Goal: Task Accomplishment & Management: Manage account settings

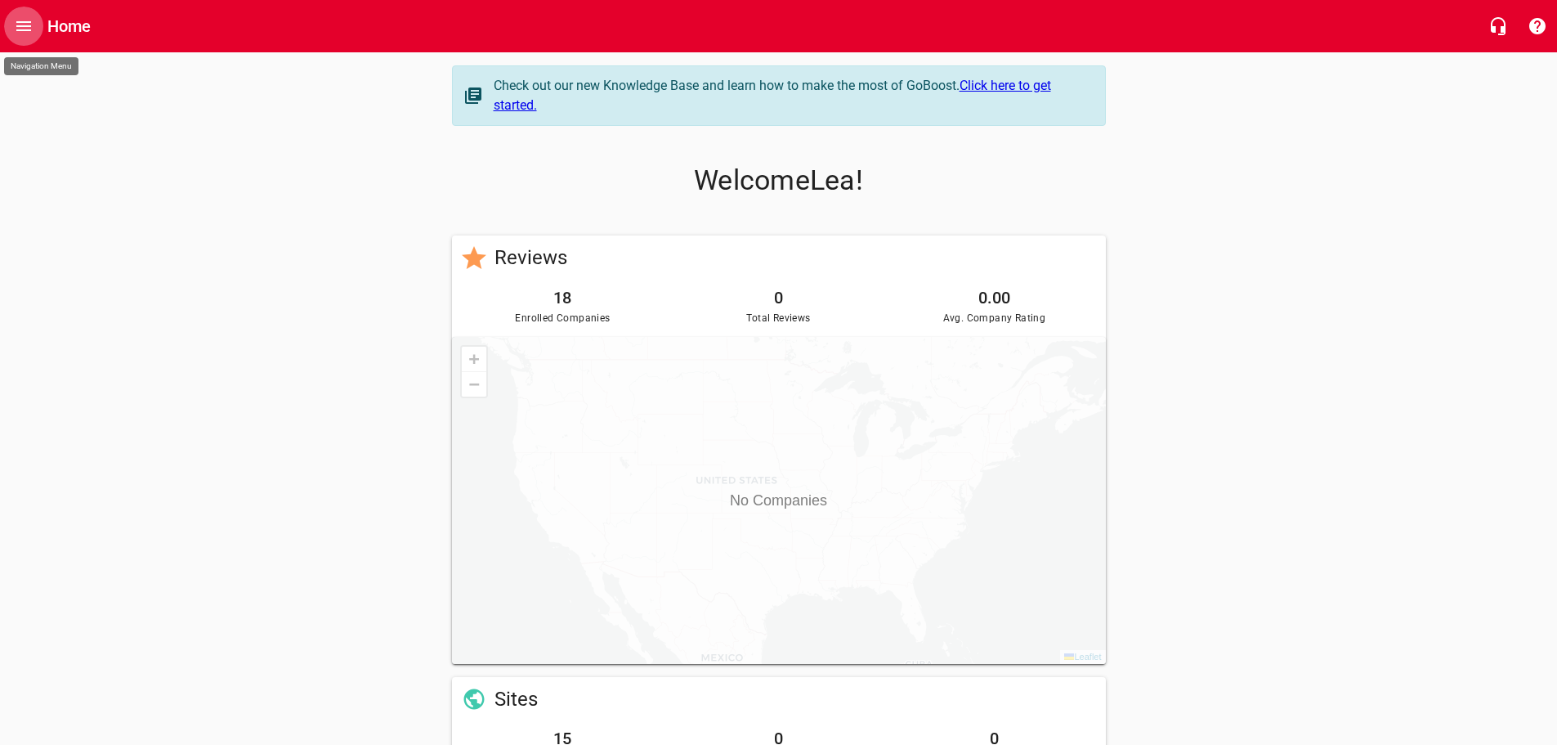
click at [25, 23] on icon "Open drawer" at bounding box center [23, 26] width 15 height 10
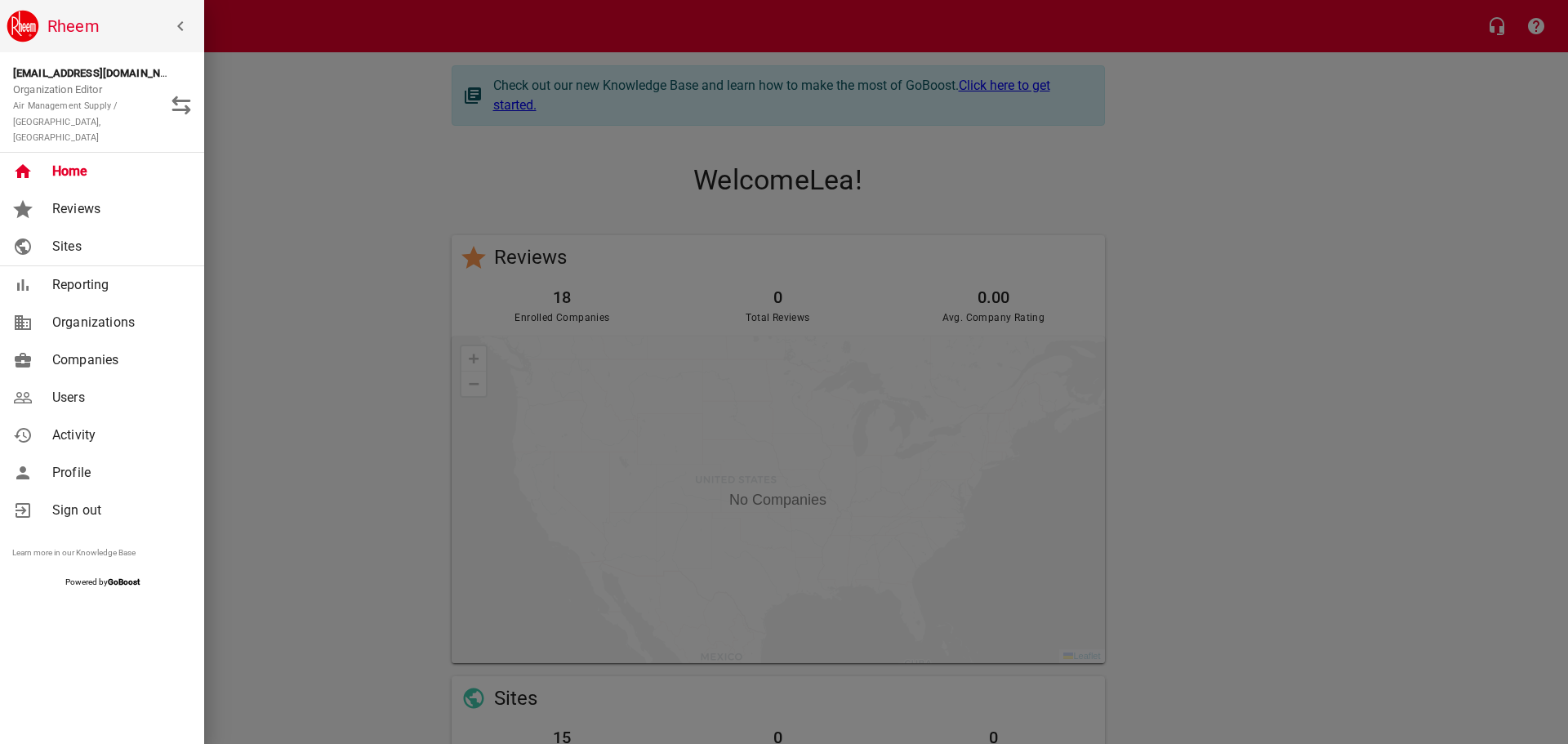
click at [92, 387] on span "Users" at bounding box center [118, 397] width 132 height 20
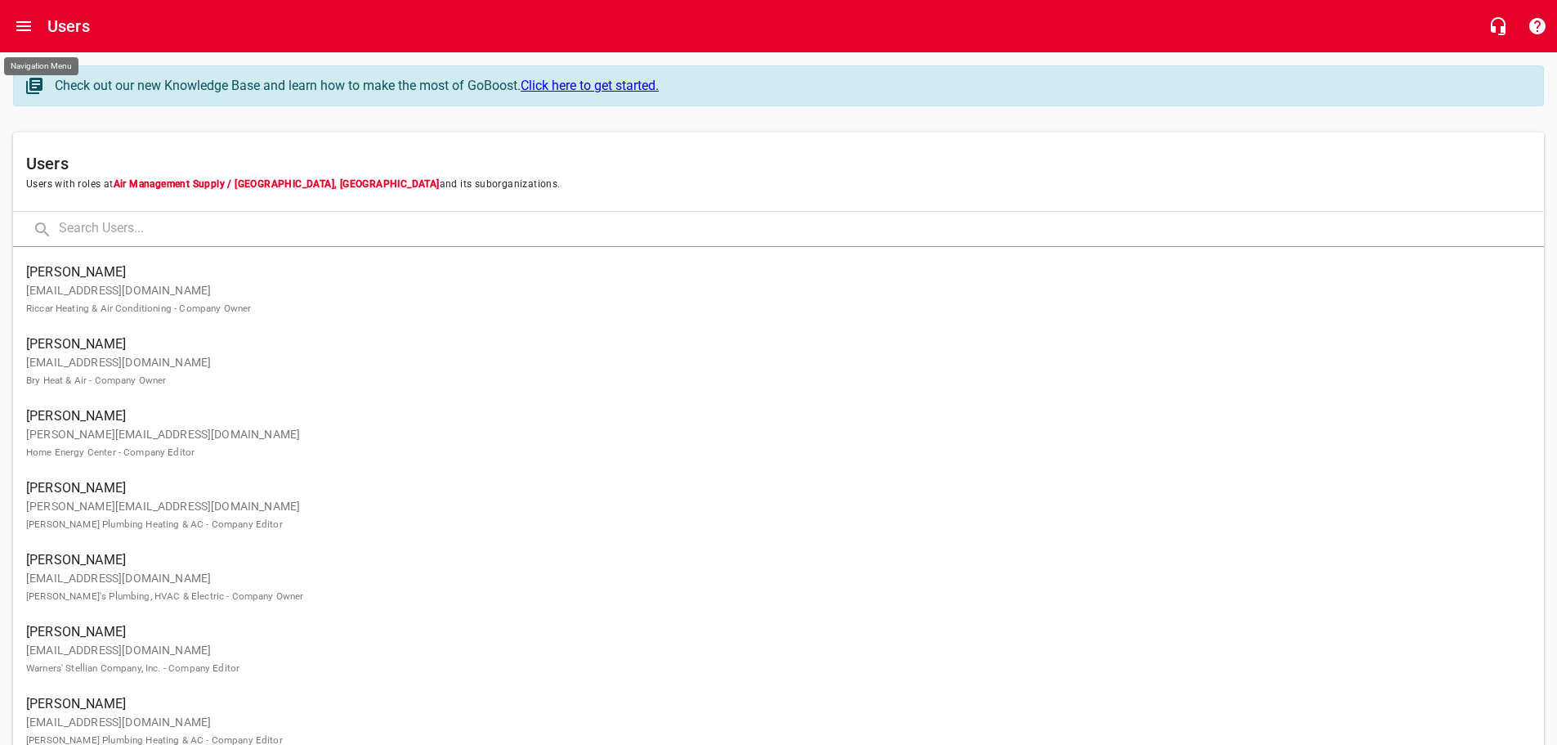
click at [25, 25] on icon "Open drawer" at bounding box center [24, 26] width 20 height 20
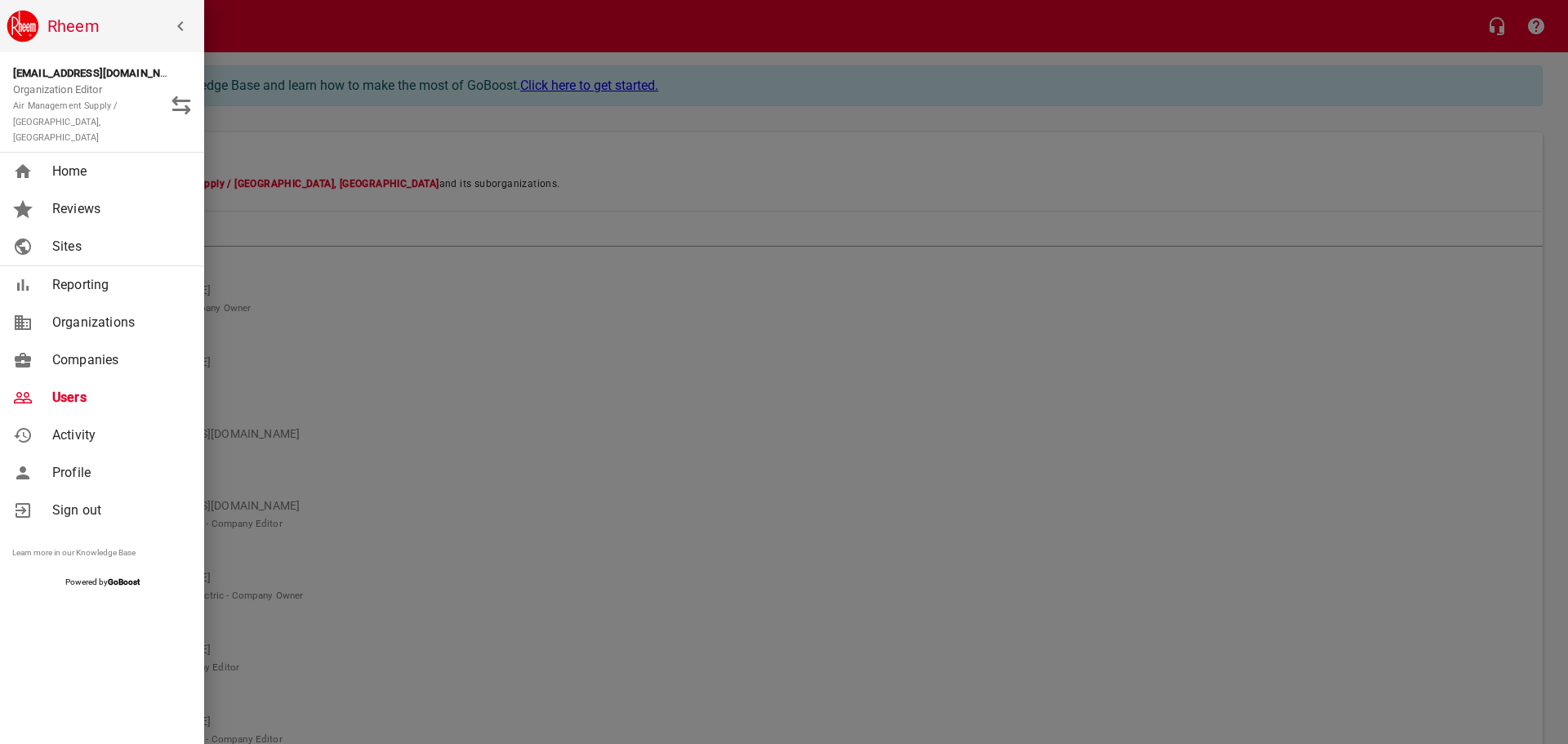
click at [57, 353] on span "Companies" at bounding box center [118, 361] width 132 height 20
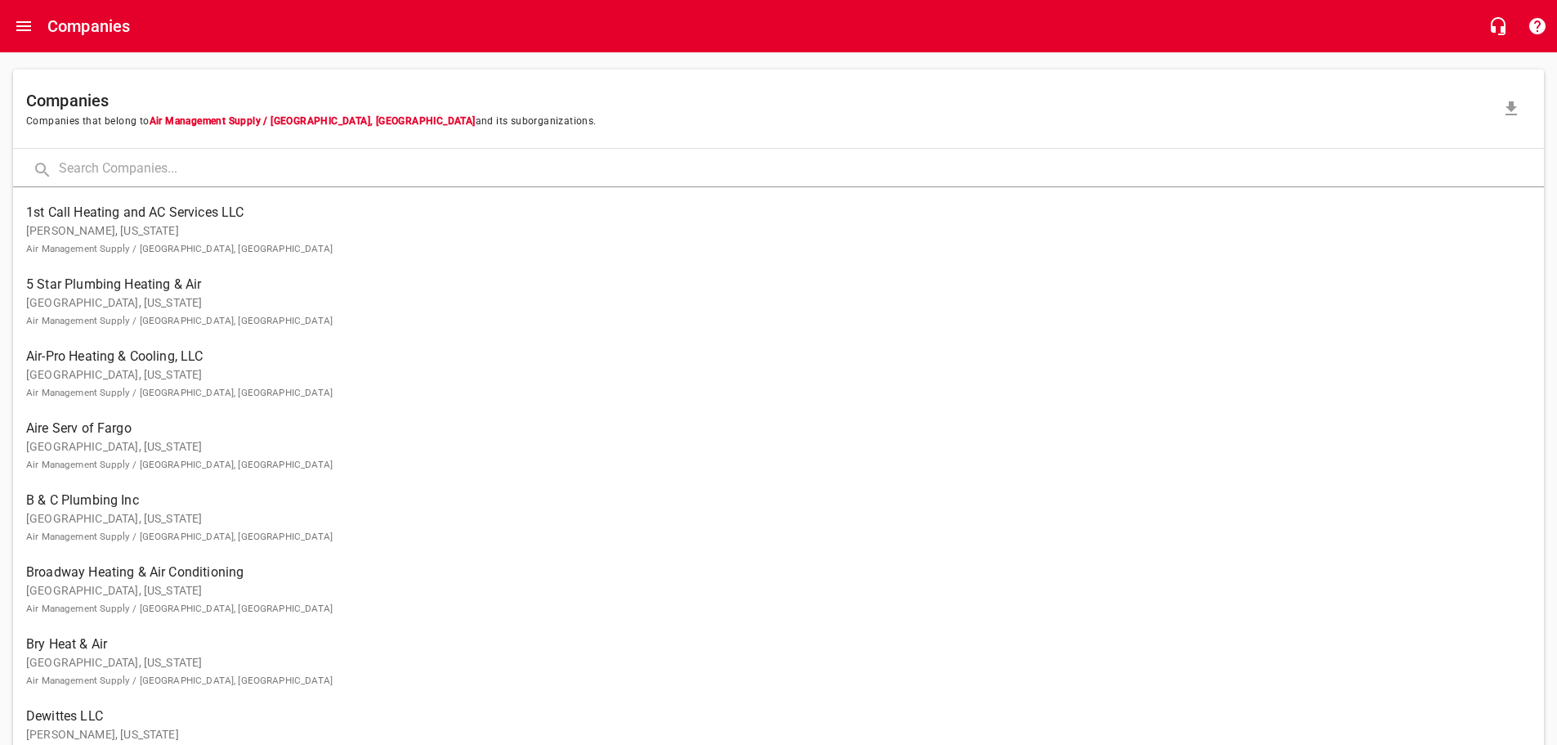
scroll to position [26, 0]
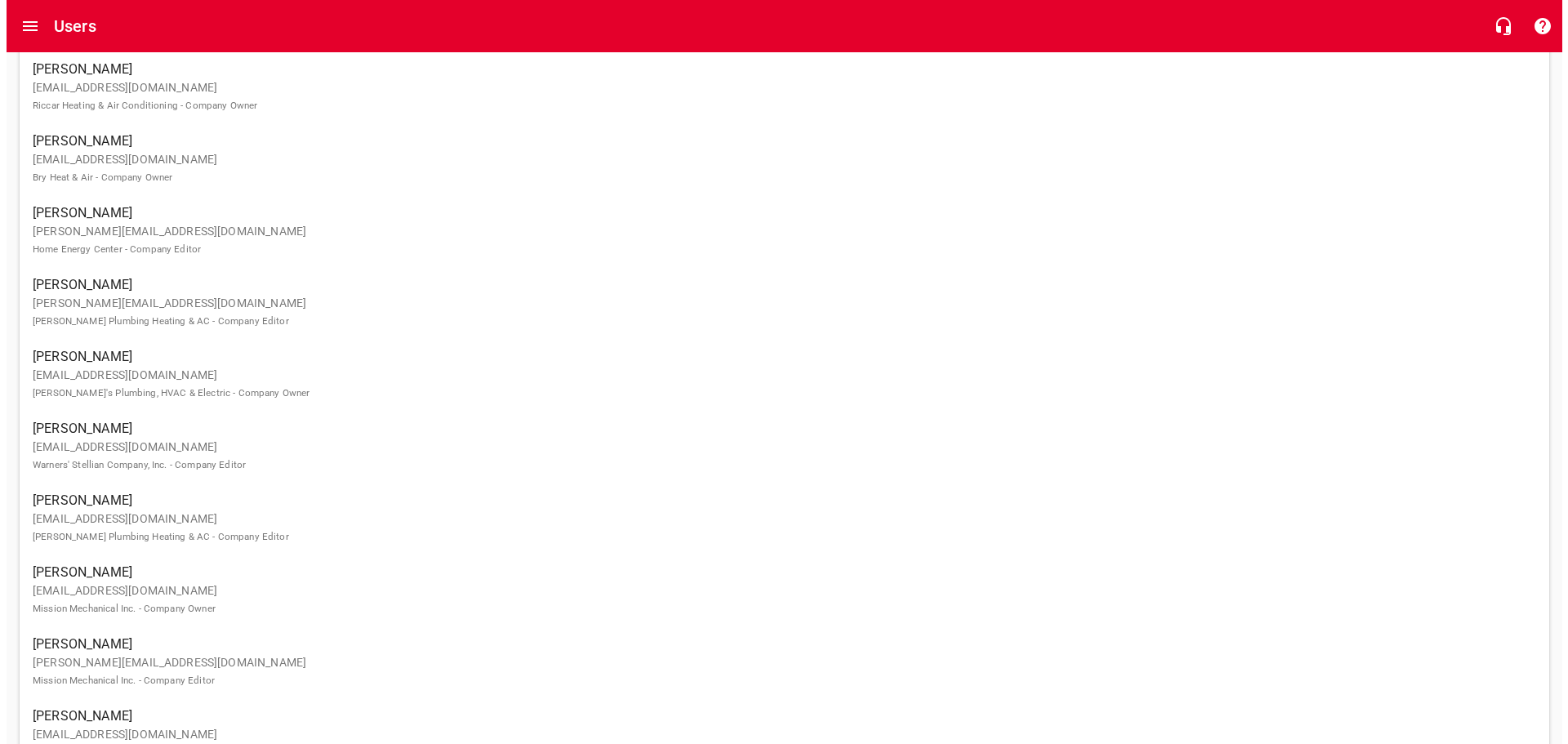
scroll to position [179, 0]
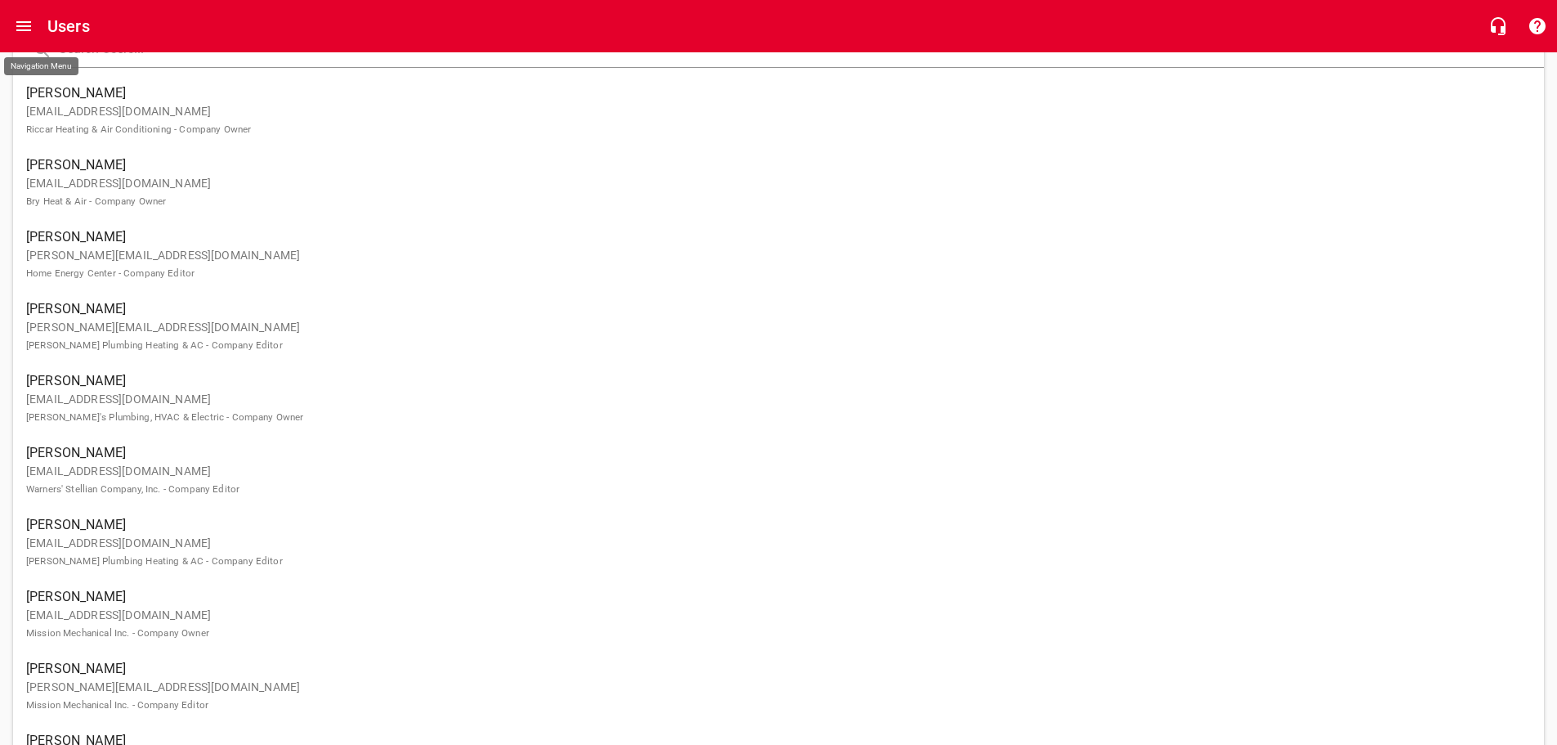
click at [31, 30] on icon "Open drawer" at bounding box center [23, 26] width 15 height 10
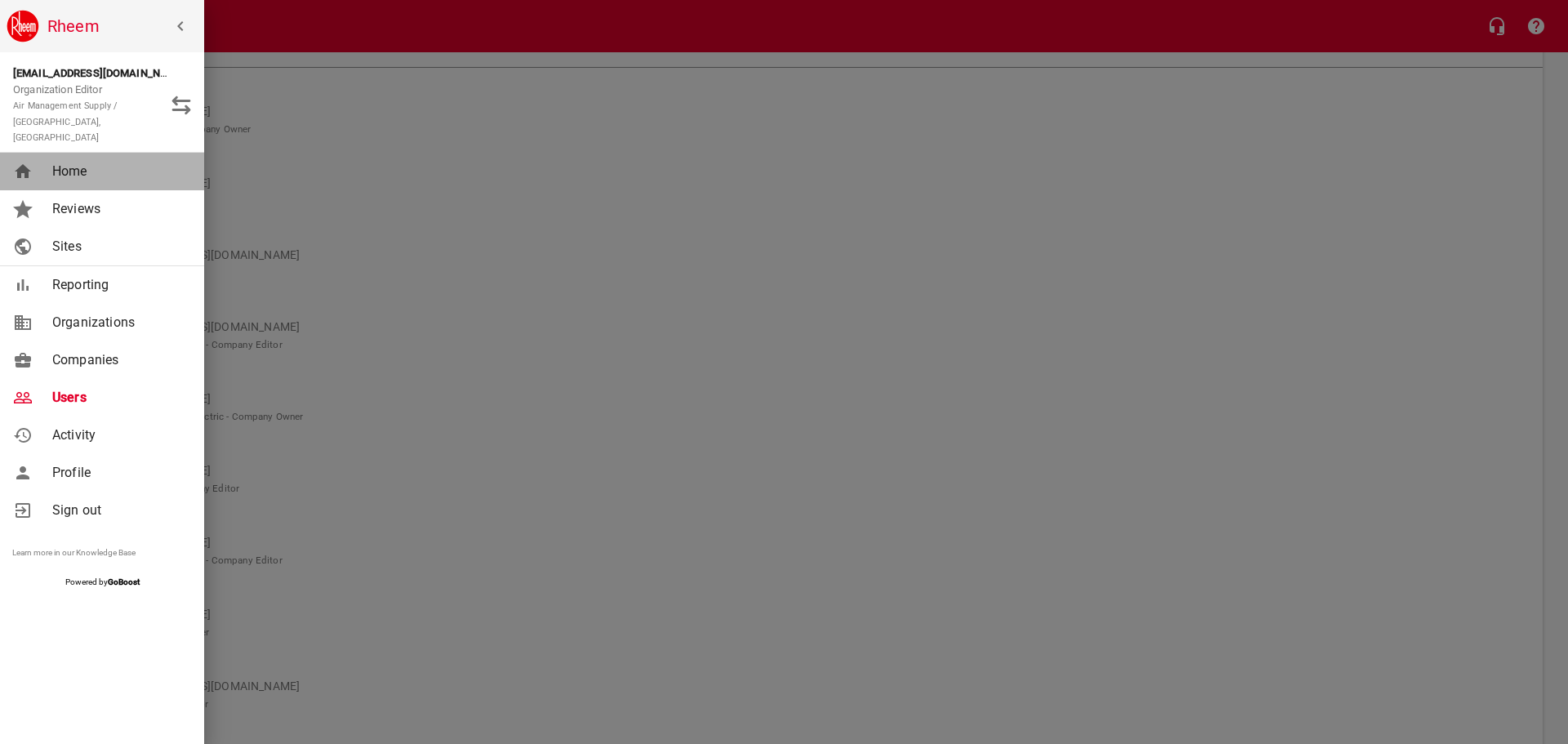
click at [51, 162] on div "Home" at bounding box center [119, 172] width 146 height 20
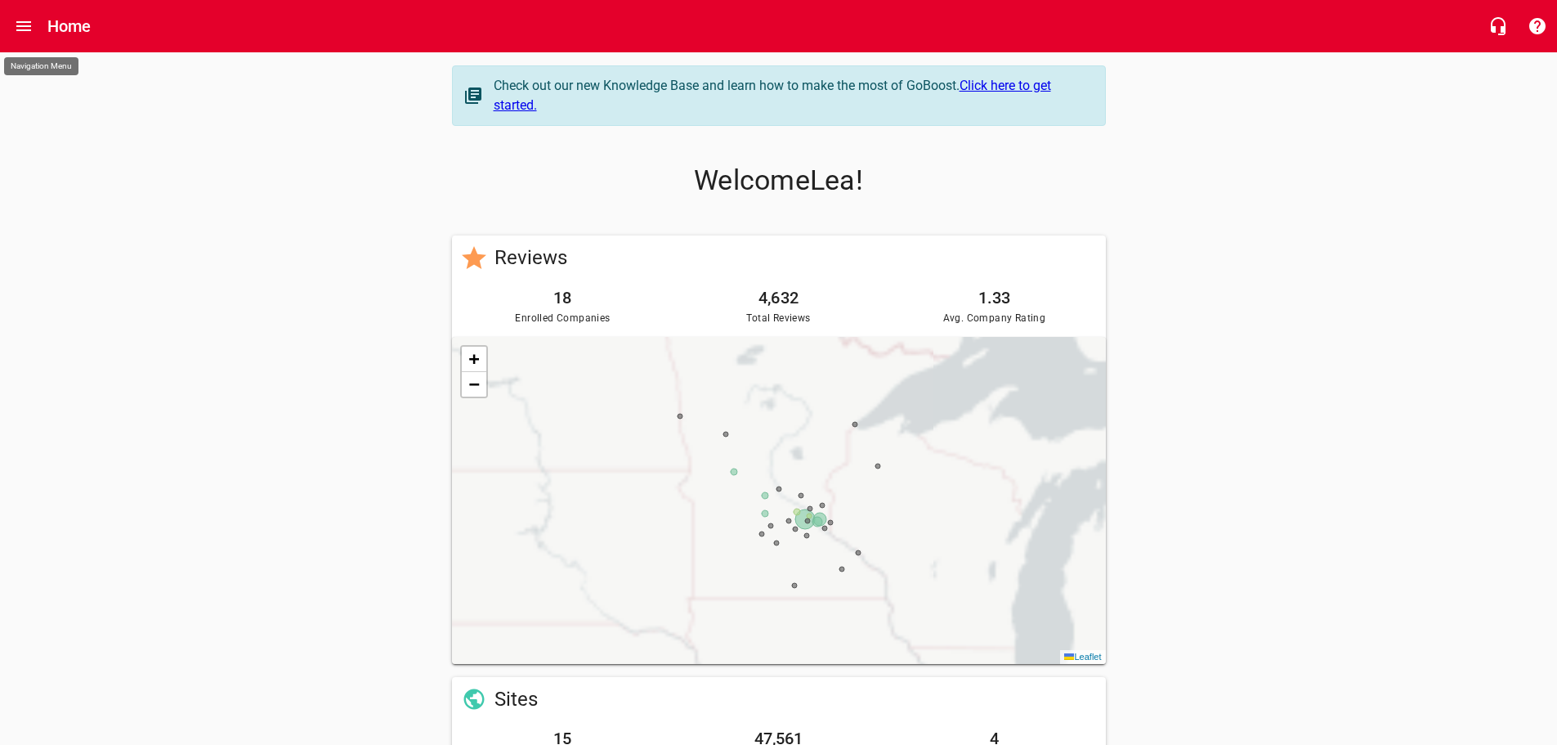
click at [31, 26] on icon "Open drawer" at bounding box center [23, 26] width 15 height 10
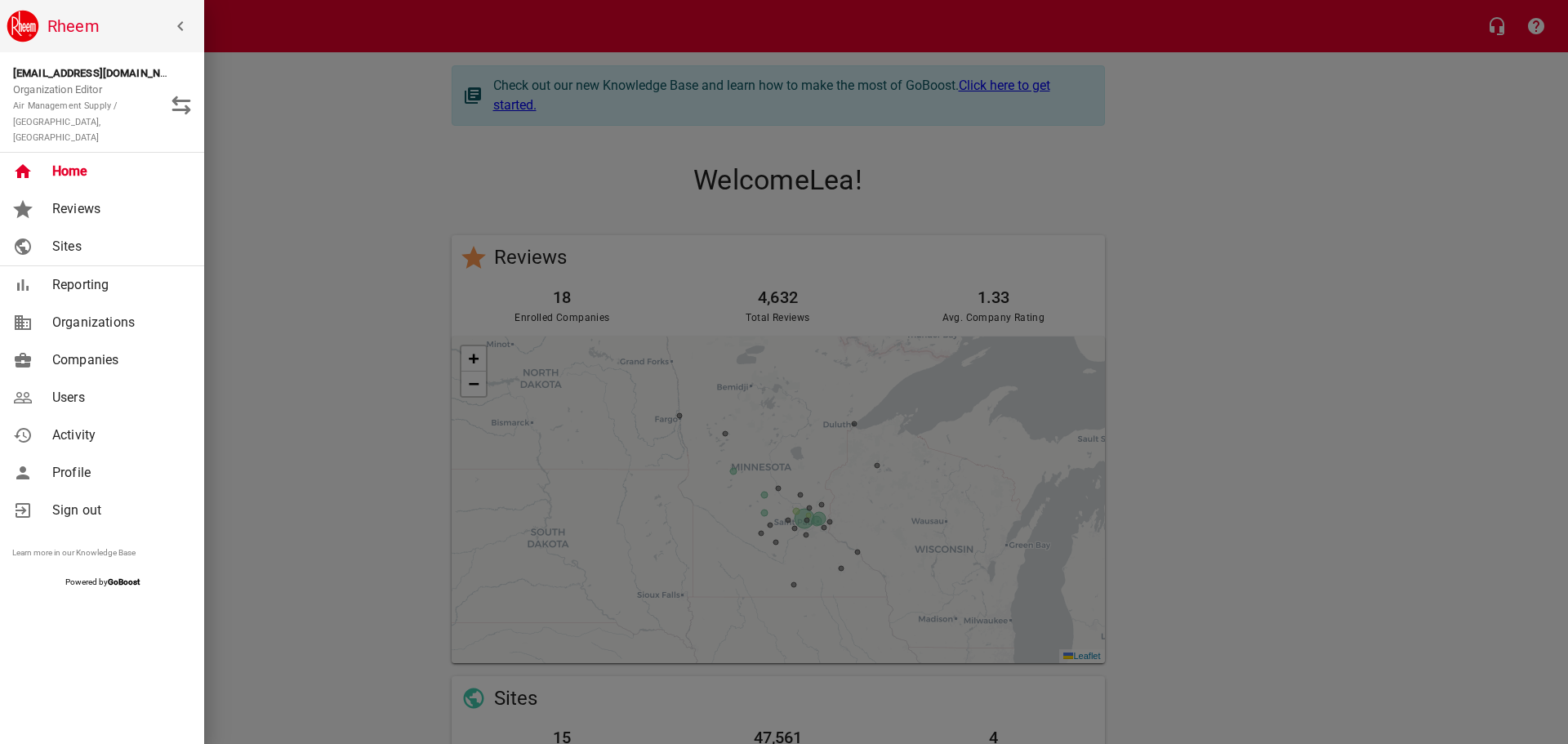
click at [70, 500] on span "Sign out" at bounding box center [118, 510] width 132 height 20
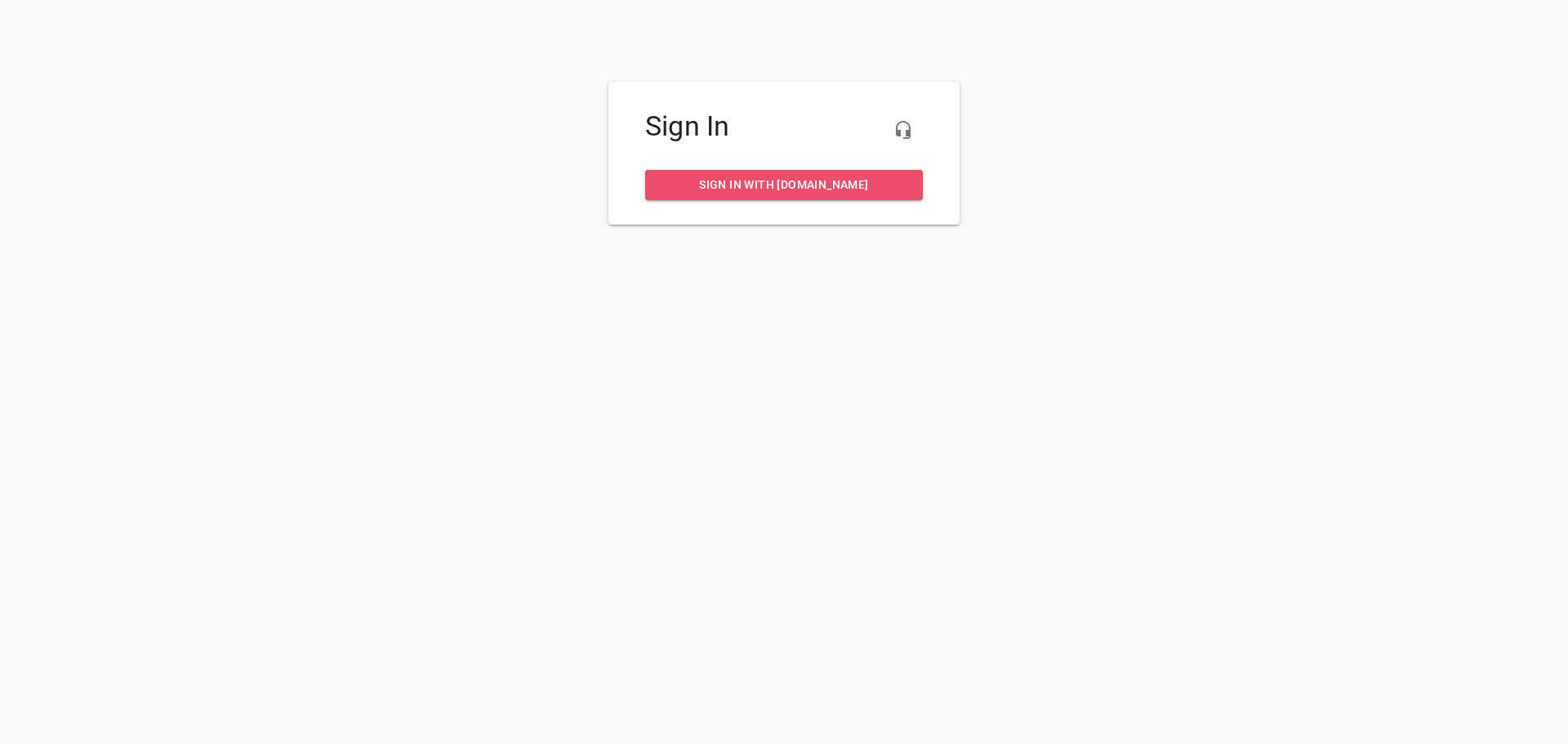
click at [807, 189] on span "Sign in with my.rheem.com" at bounding box center [784, 185] width 252 height 20
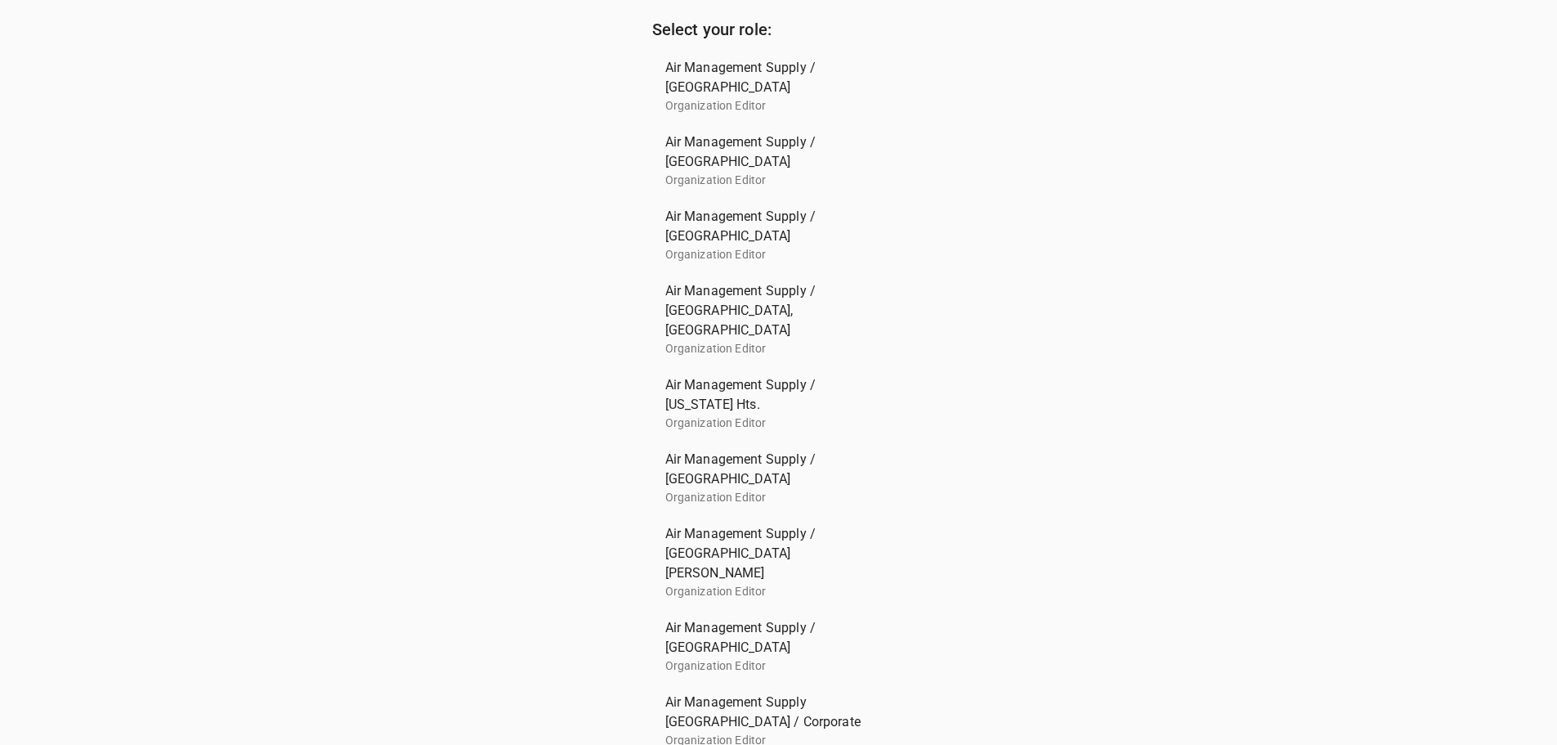
scroll to position [47, 0]
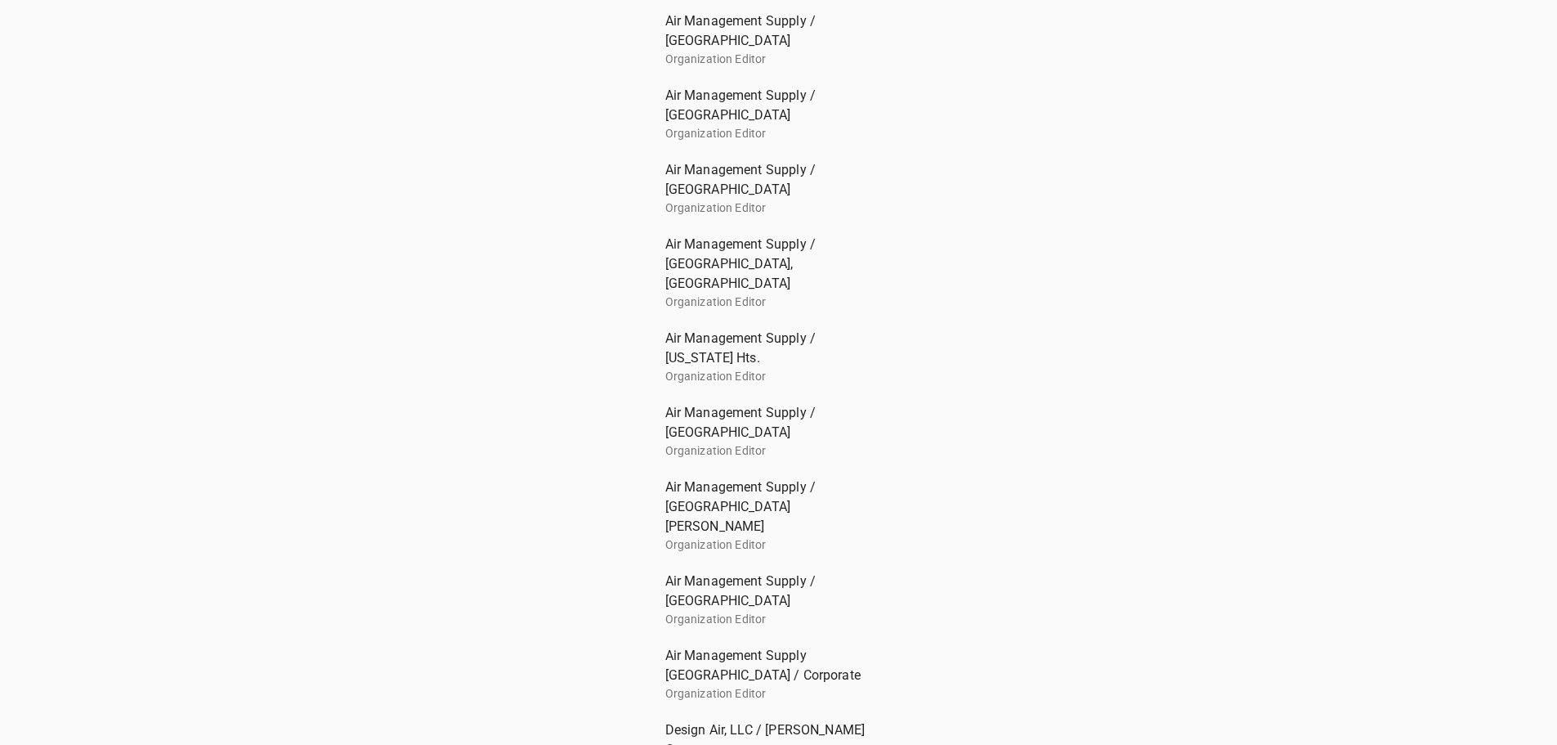
click at [746, 646] on span "Air Management Supply [GEOGRAPHIC_DATA] / Corporate" at bounding box center [772, 665] width 214 height 39
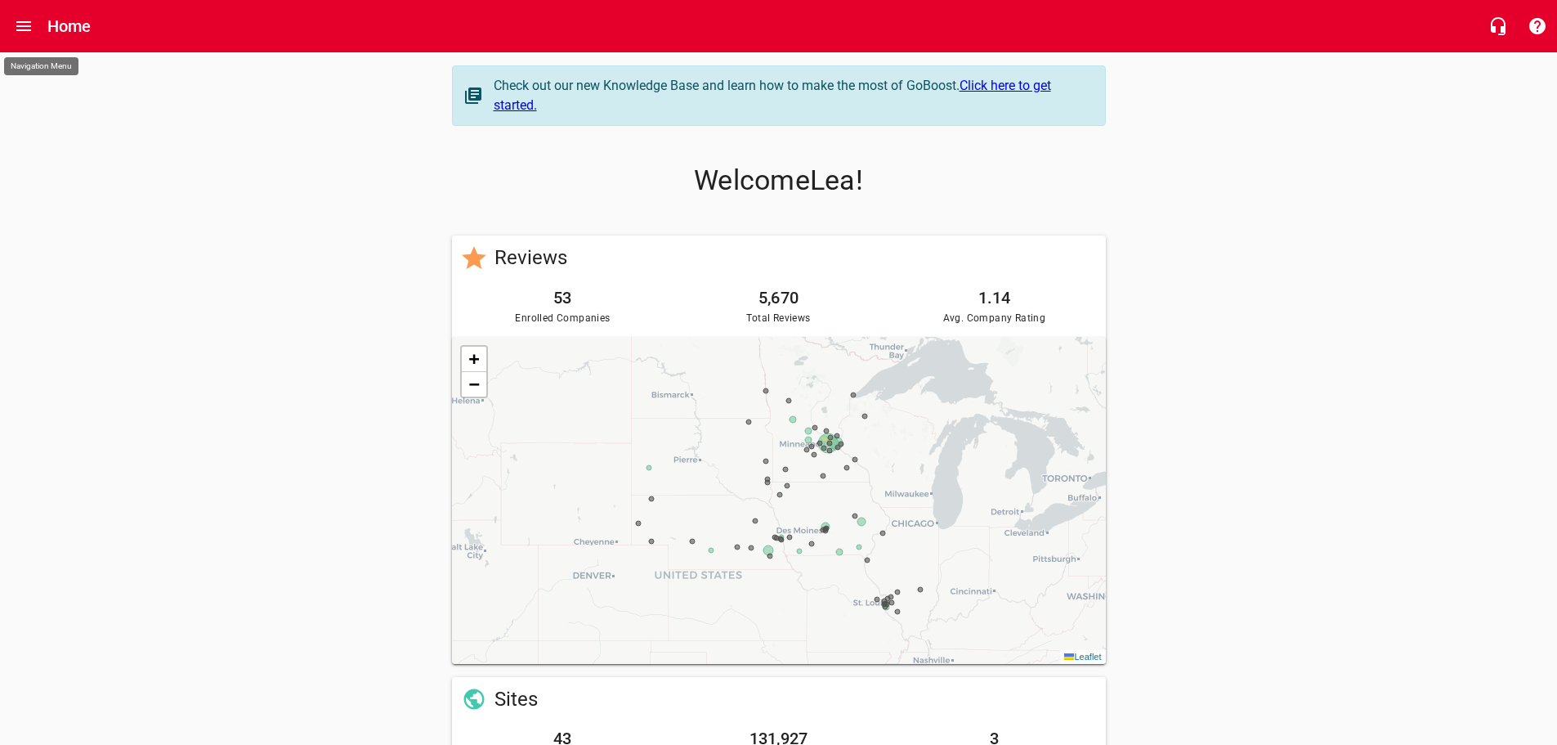
click at [28, 33] on icon "Open drawer" at bounding box center [24, 26] width 20 height 20
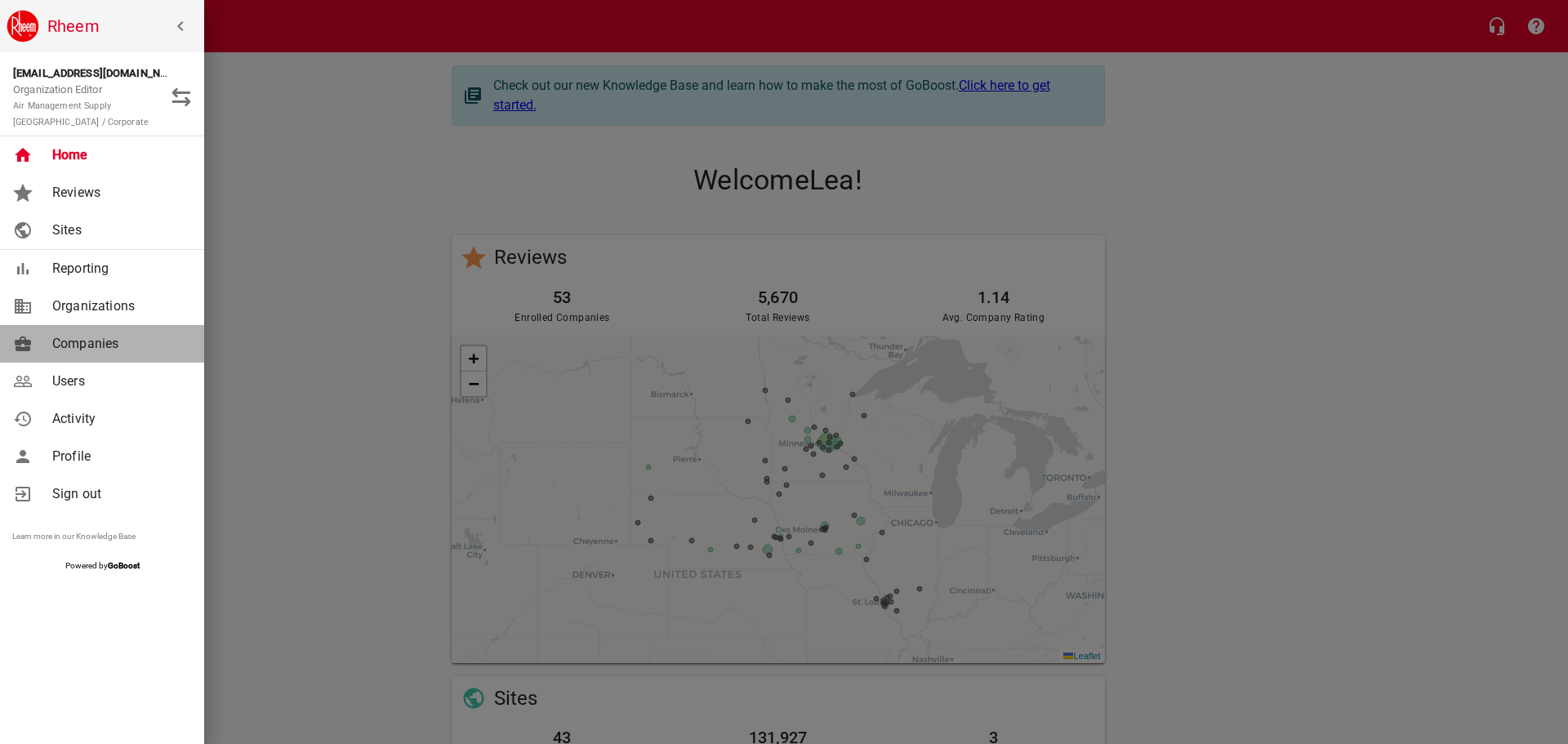
click at [103, 350] on span "Companies" at bounding box center [118, 344] width 132 height 20
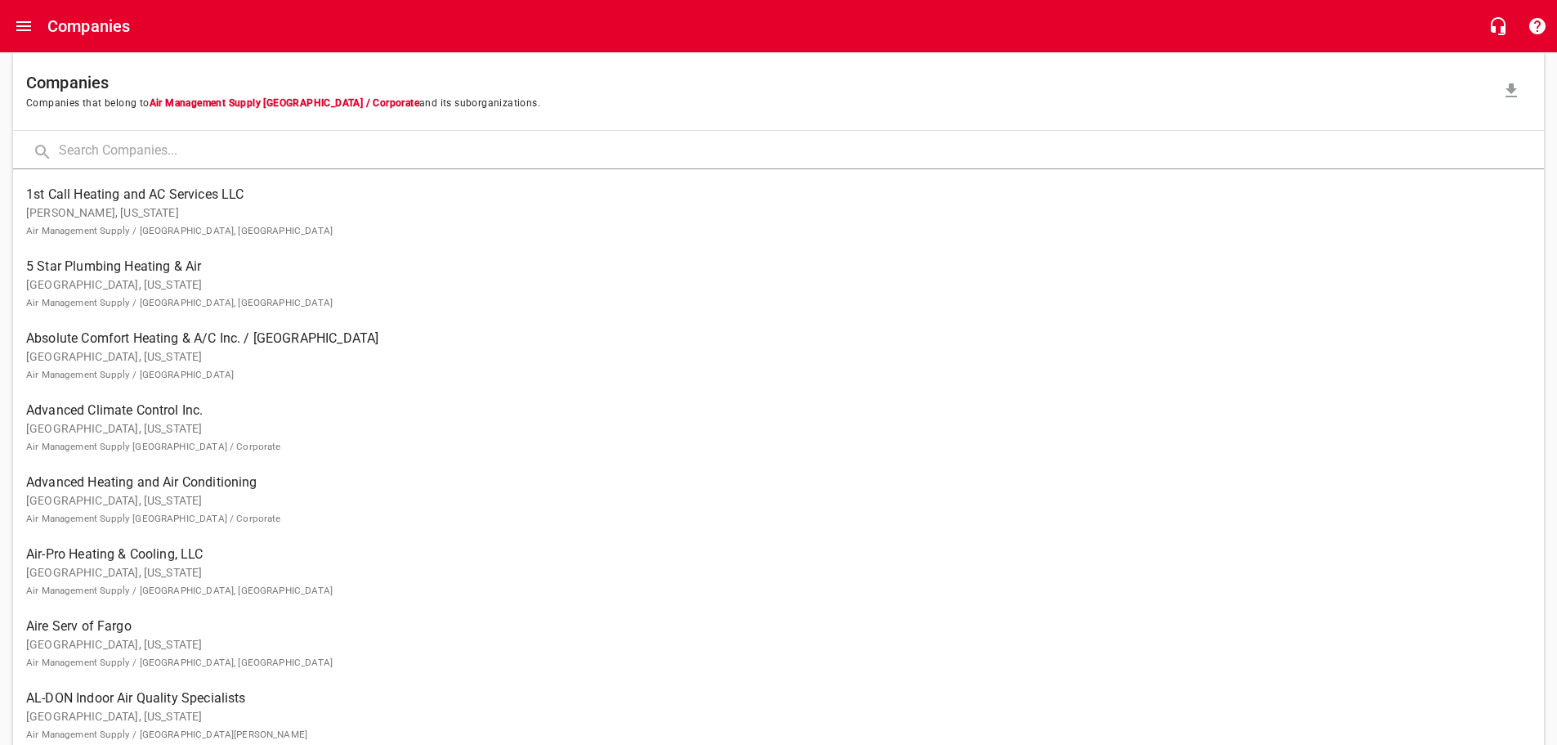
scroll to position [82, 0]
click at [205, 155] on input "text" at bounding box center [801, 150] width 1485 height 35
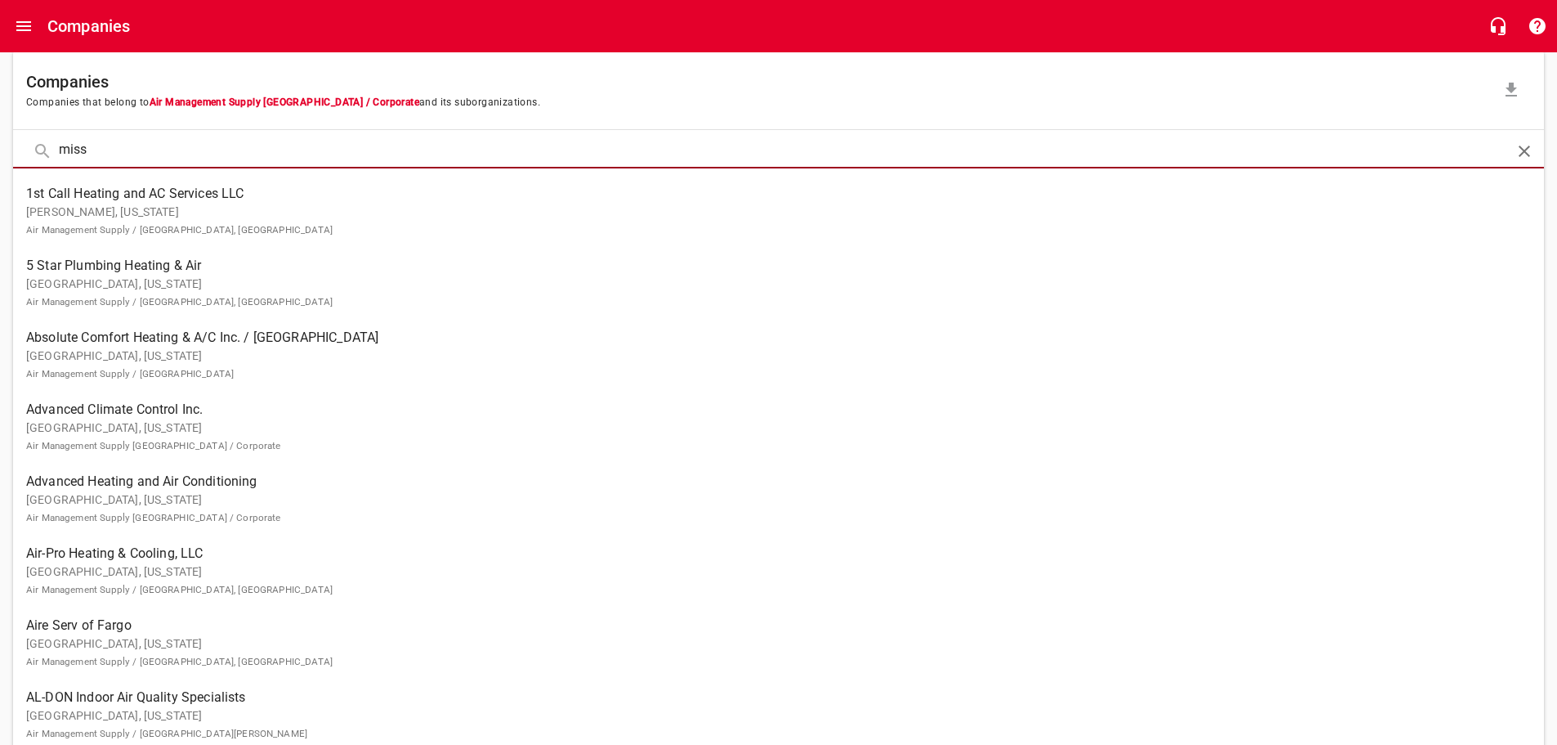
type input "miss"
click button at bounding box center [0, 0] width 0 height 0
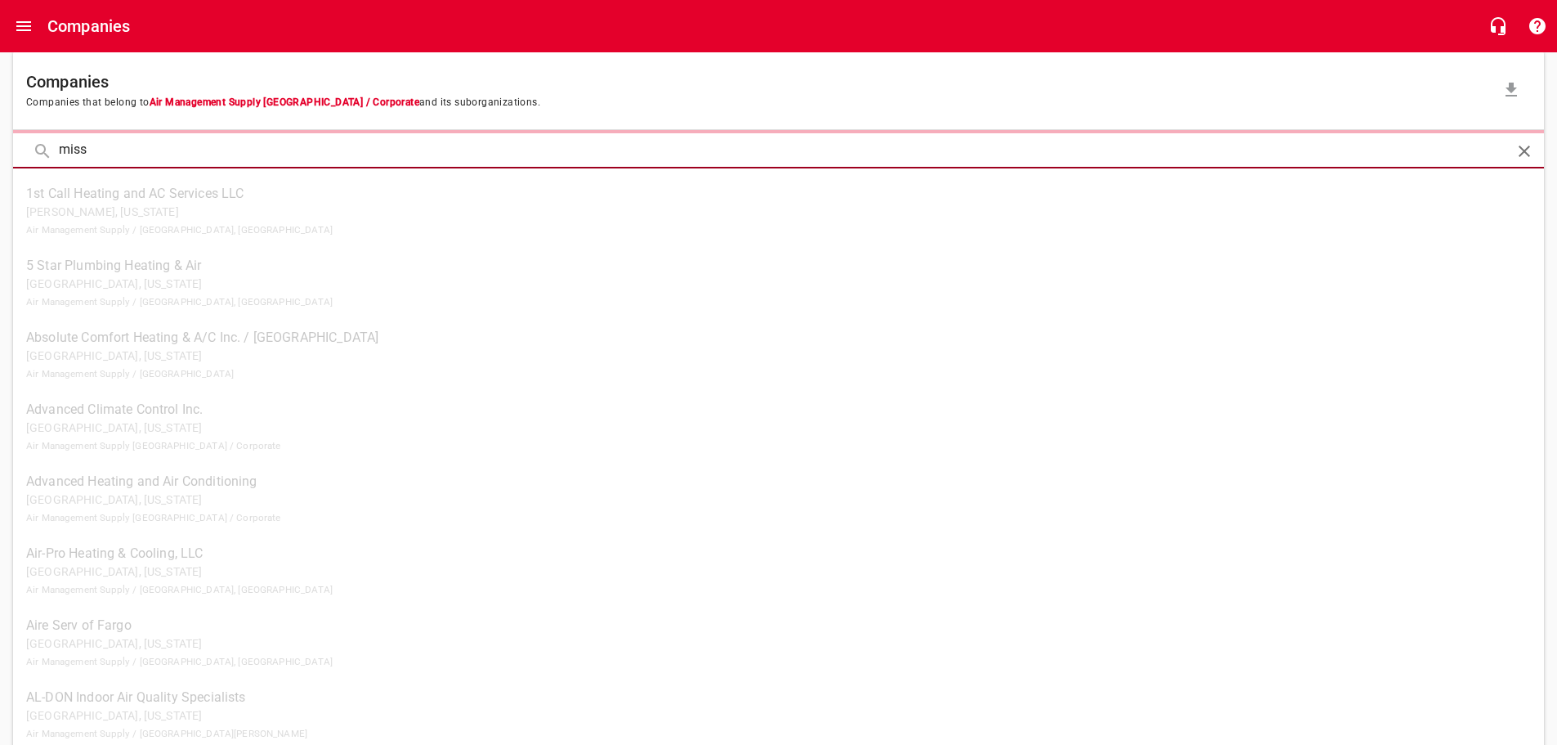
scroll to position [0, 0]
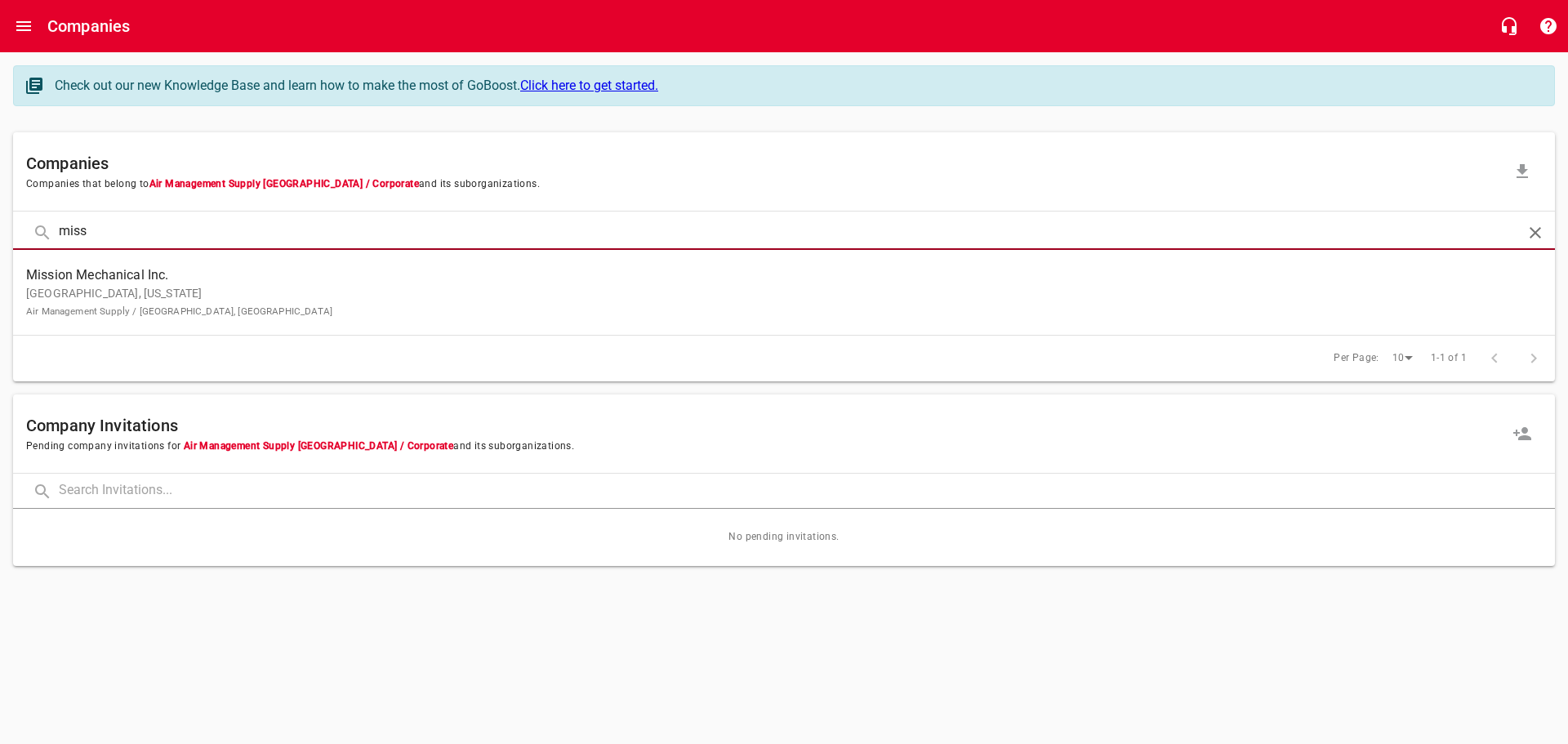
click at [78, 284] on span "Mission Mechanical Inc." at bounding box center [770, 276] width 1489 height 20
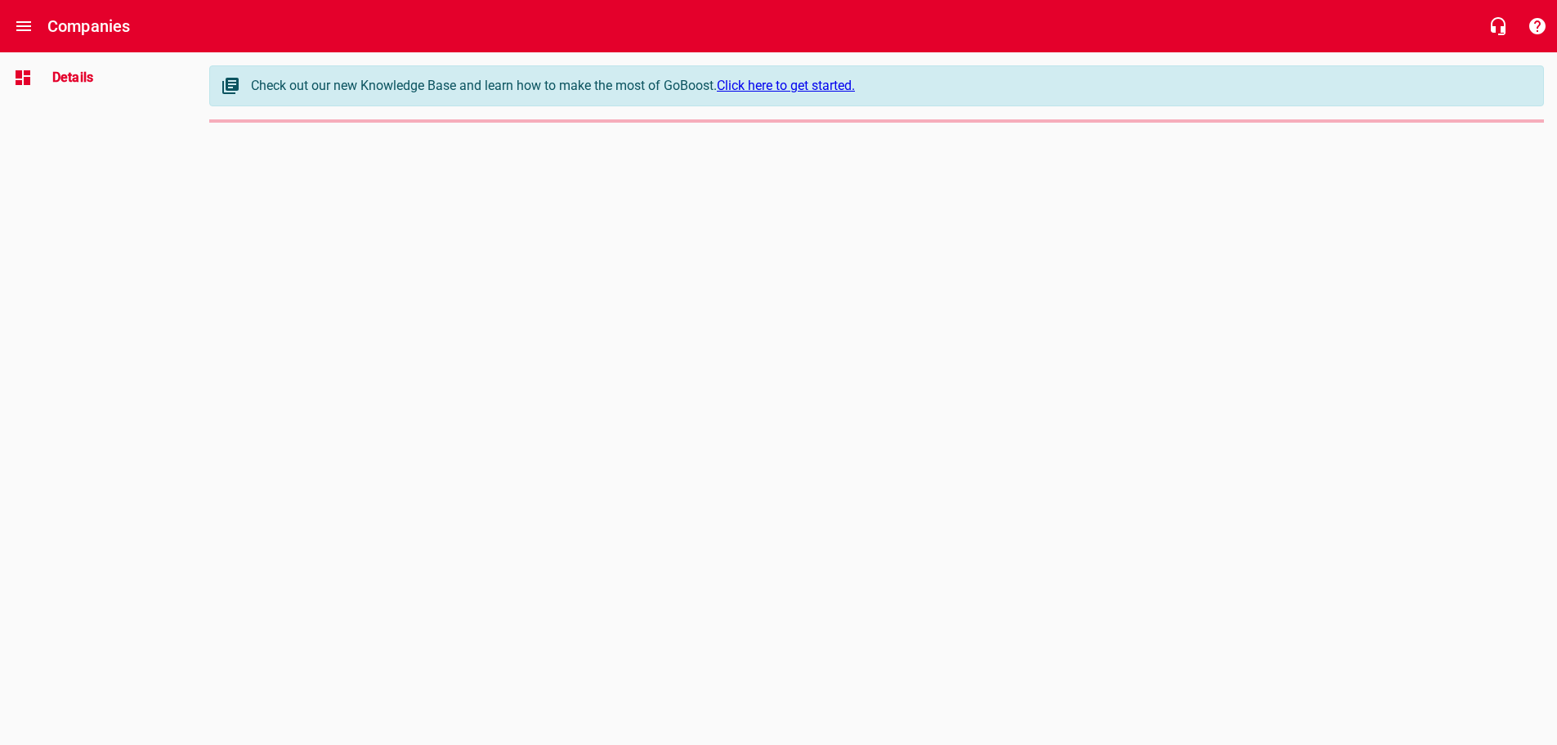
select select "[US_STATE]"
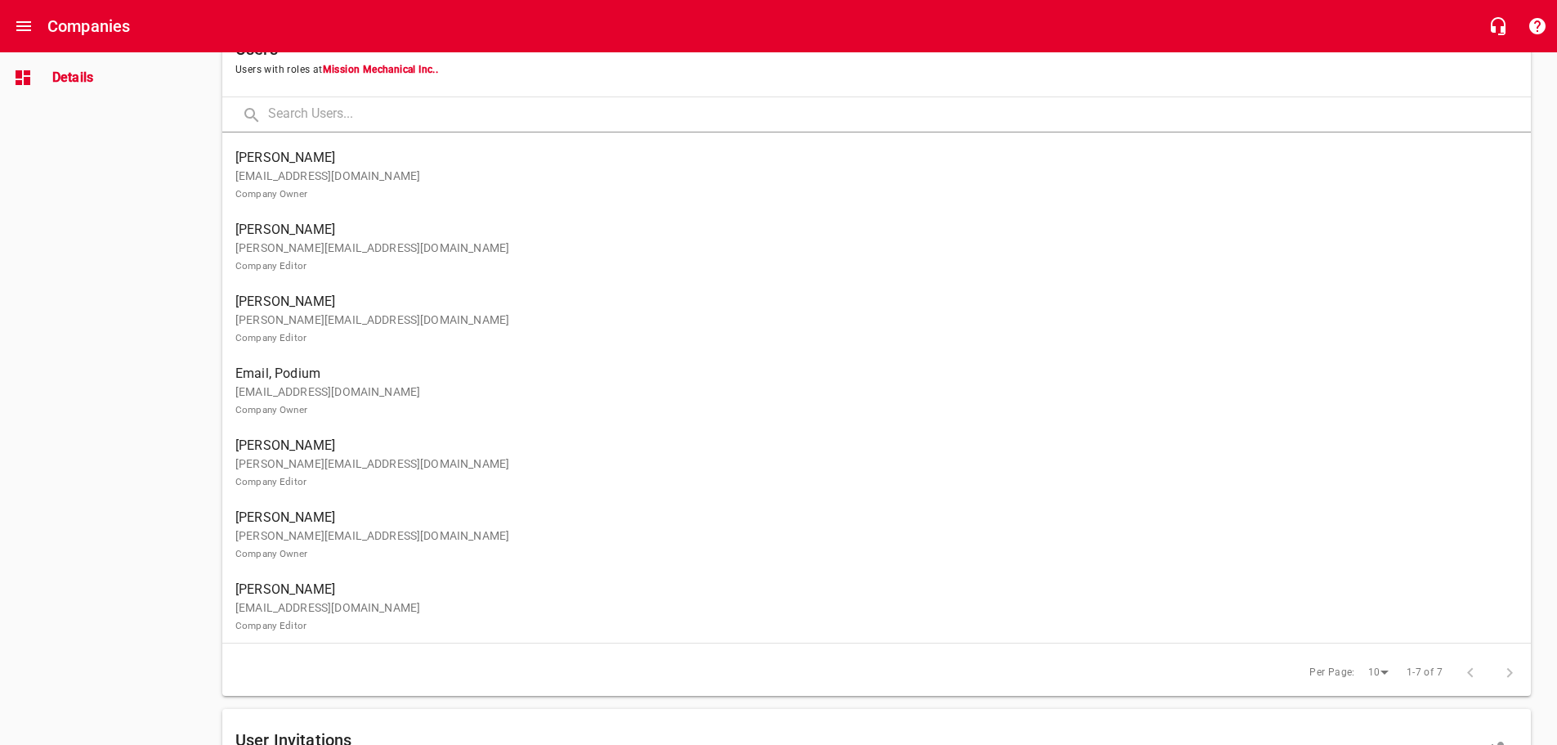
scroll to position [1078, 0]
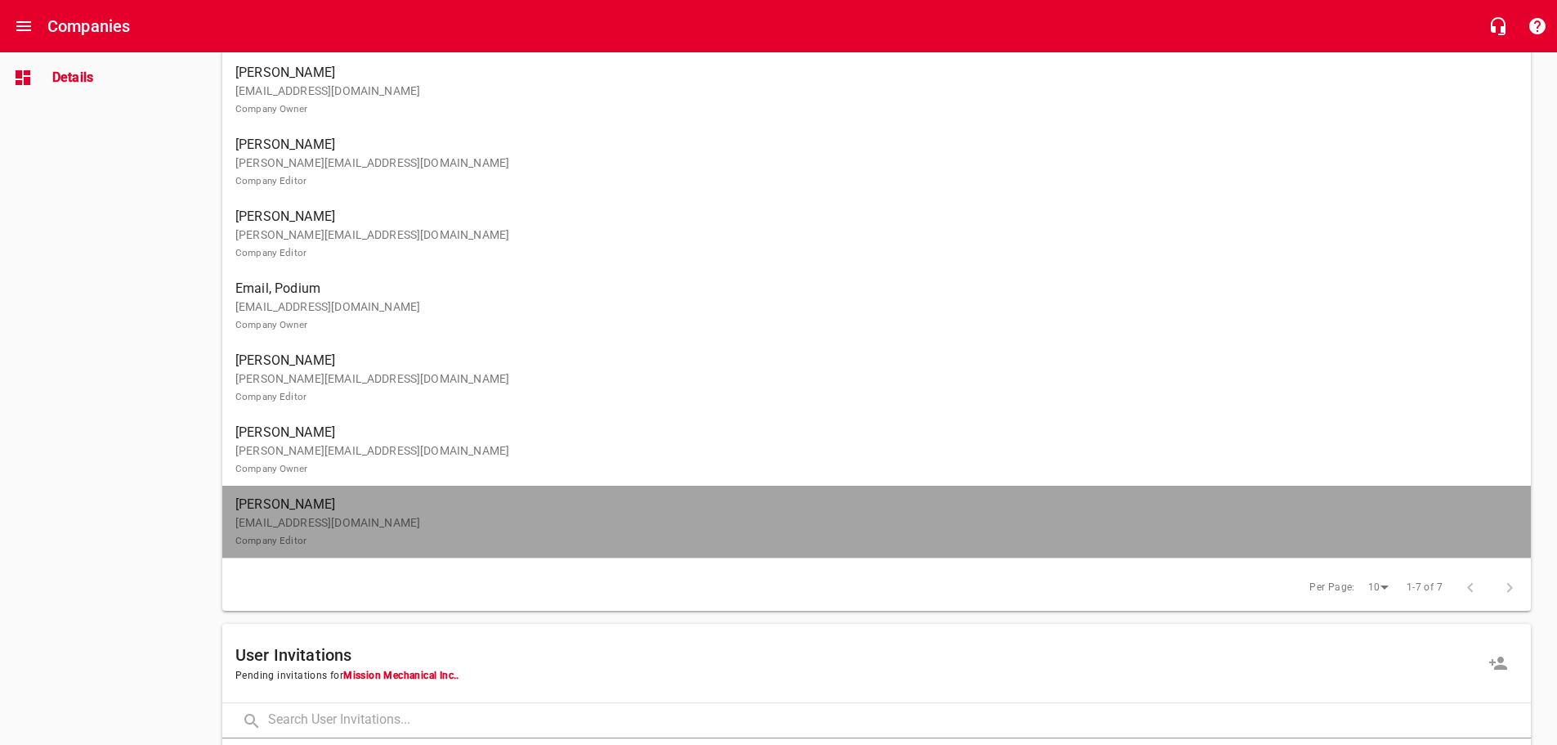
click at [396, 523] on p "[EMAIL_ADDRESS][DOMAIN_NAME] Company Editor" at bounding box center [870, 531] width 1270 height 34
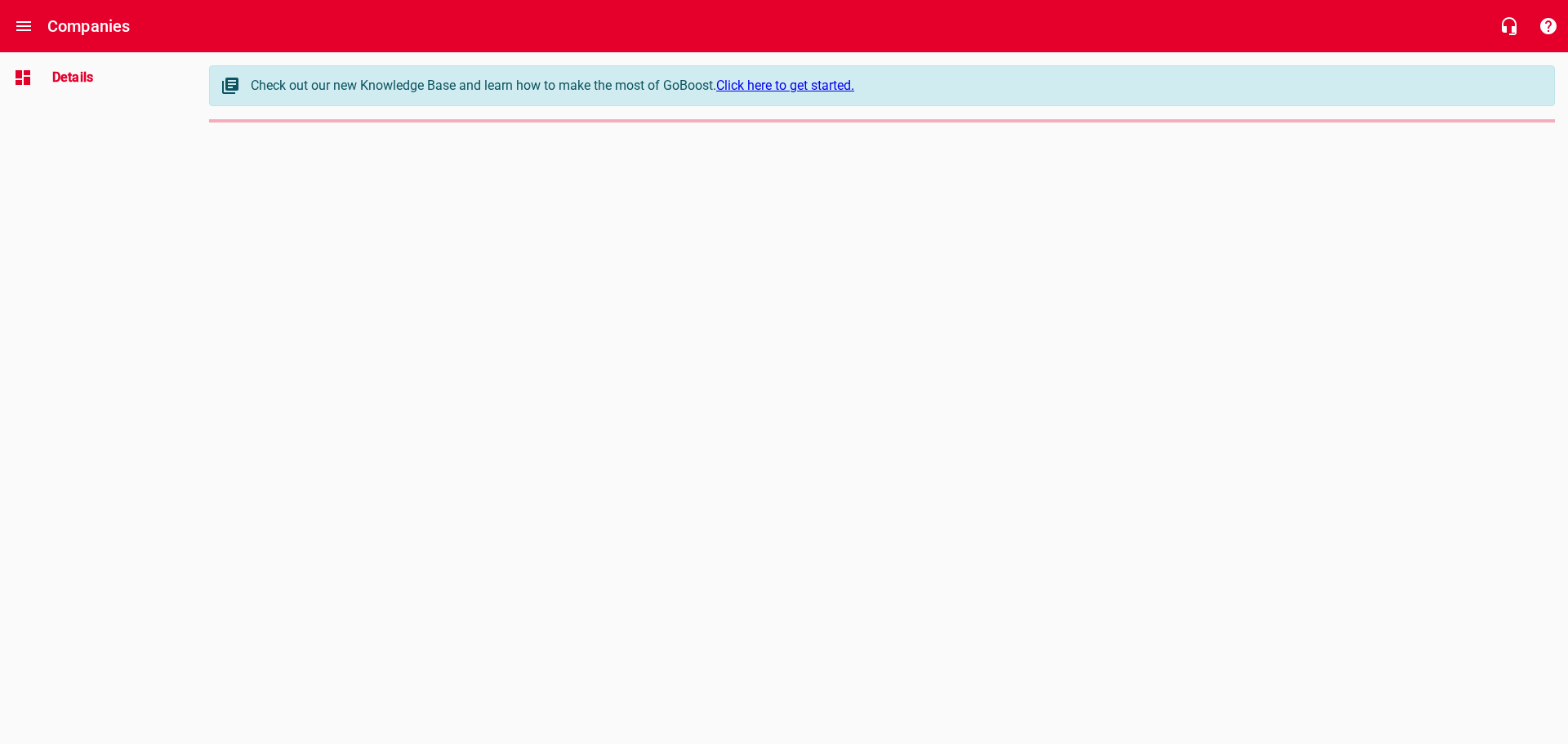
select select "[US_STATE]"
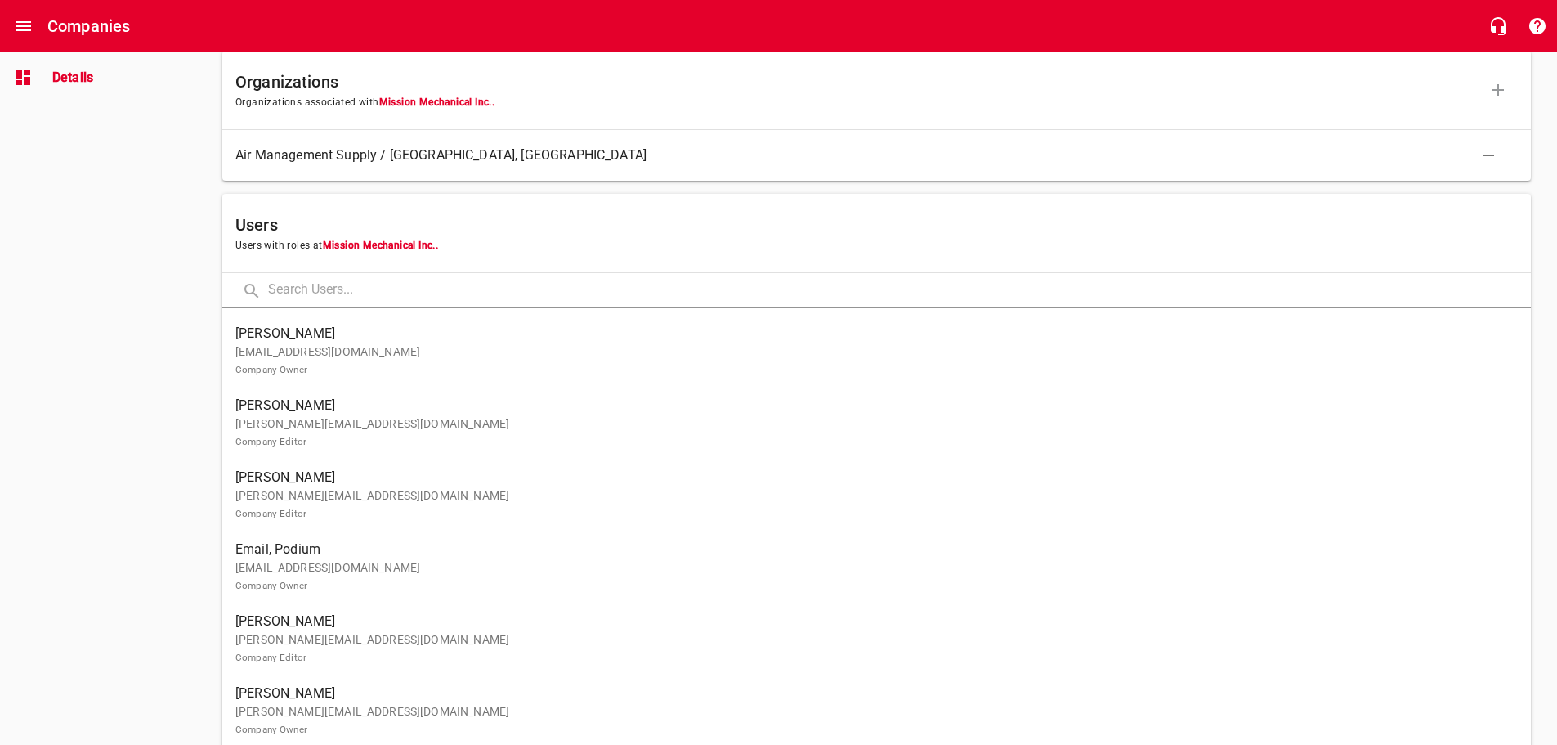
scroll to position [899, 0]
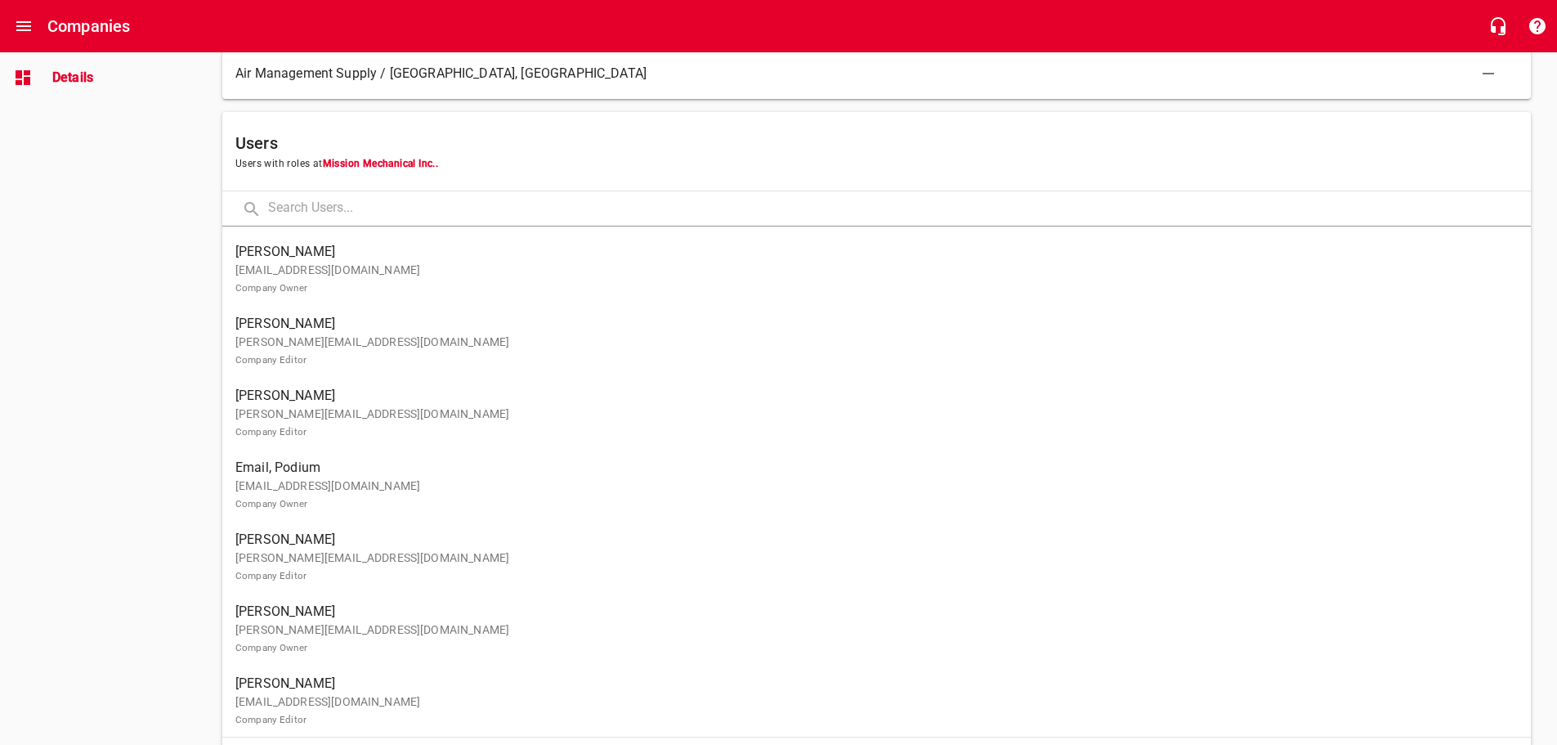
click at [313, 561] on p "[PERSON_NAME][EMAIL_ADDRESS][DOMAIN_NAME] Company Editor" at bounding box center [870, 566] width 1270 height 34
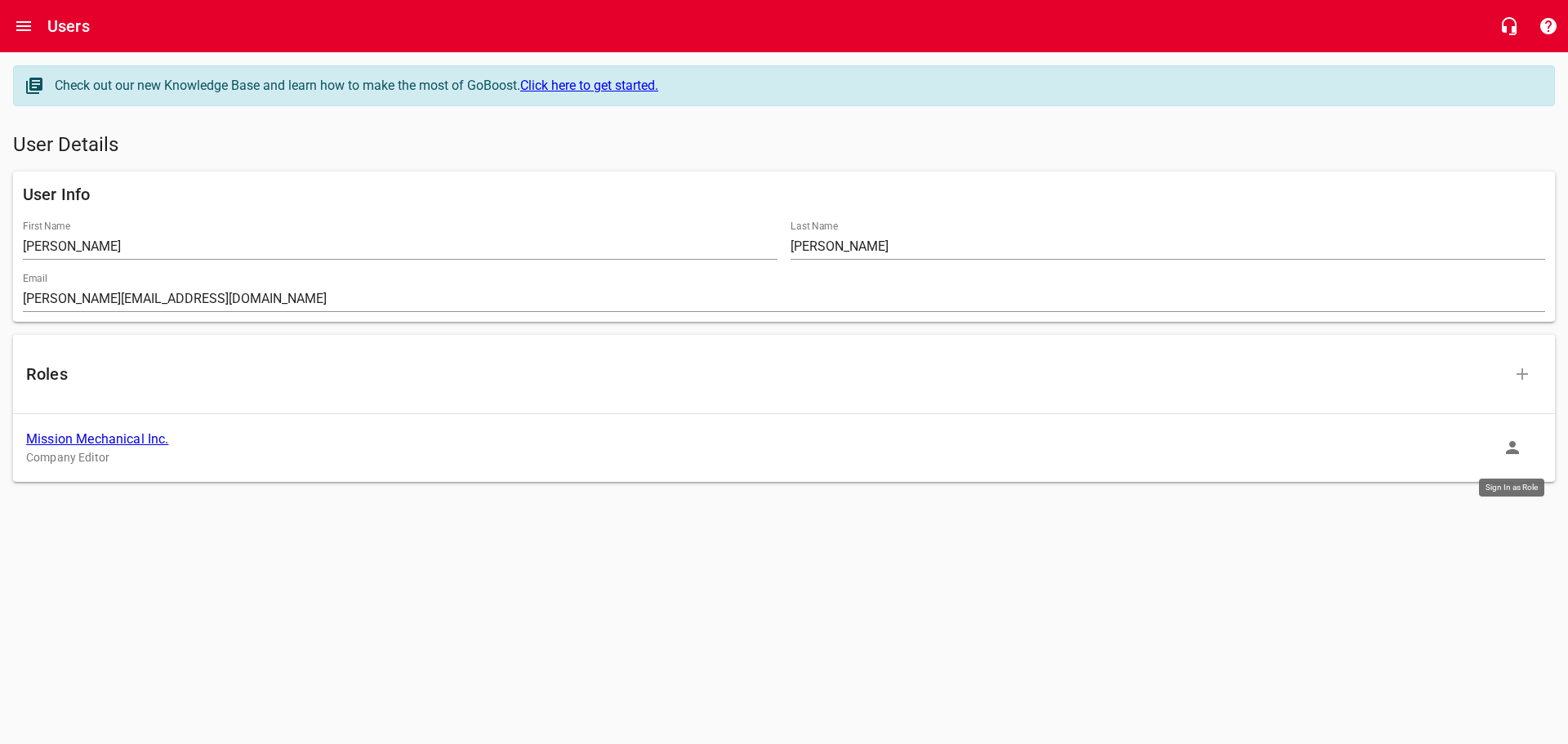
click at [1510, 449] on icon "button" at bounding box center [1511, 446] width 13 height 13
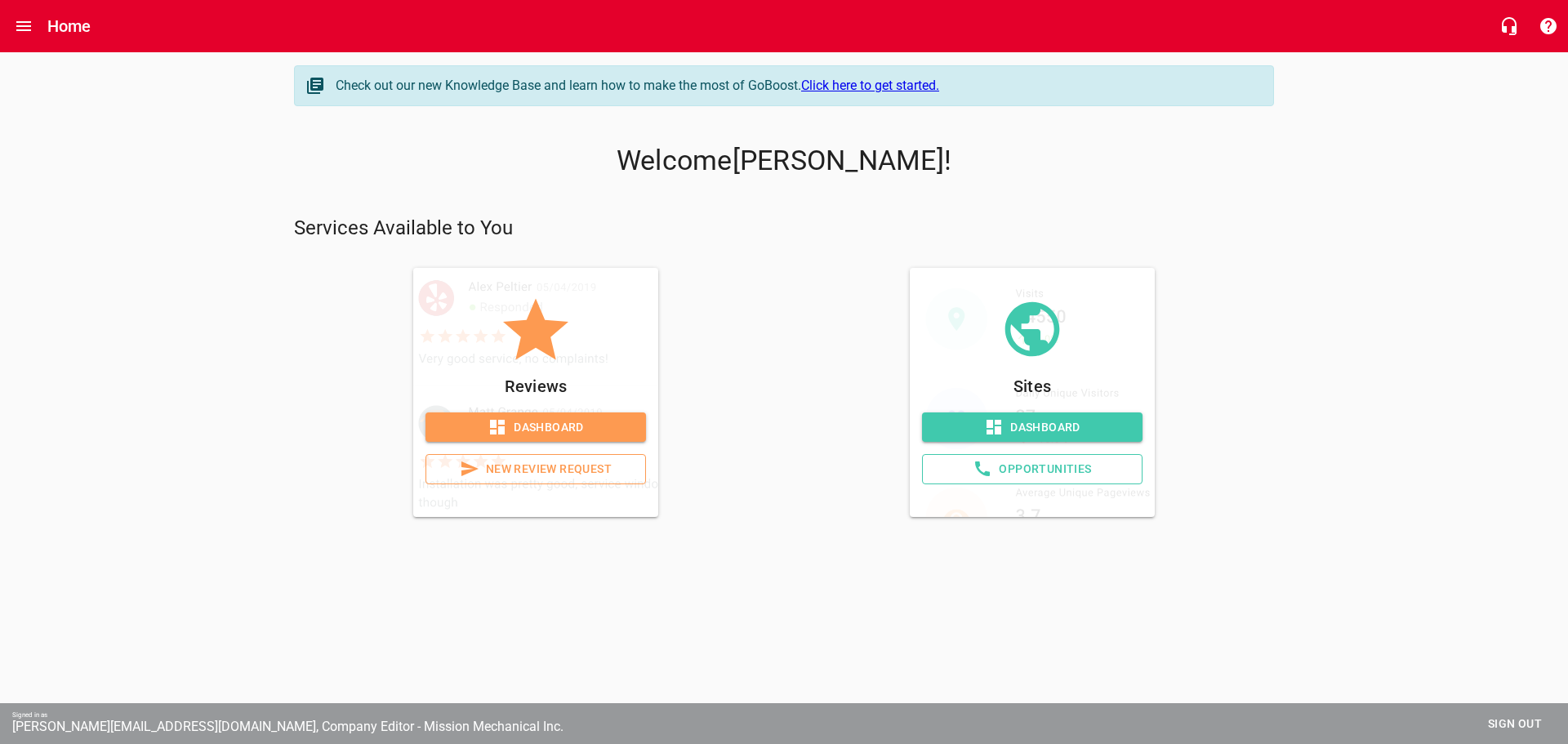
click at [589, 423] on span "Dashboard" at bounding box center [535, 427] width 195 height 20
